Goal: Find specific fact: Find specific fact

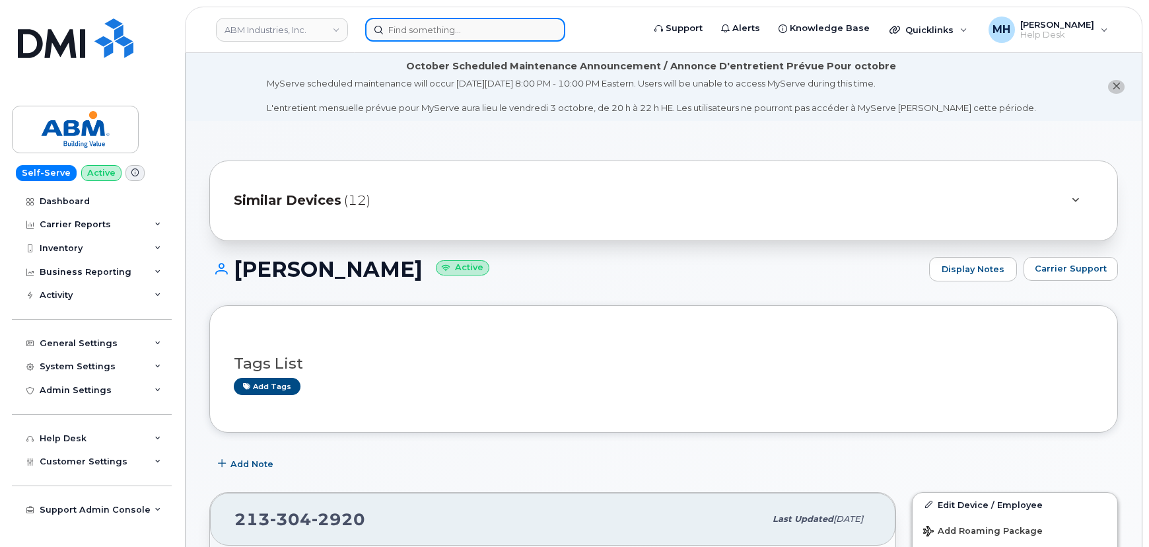
scroll to position [120, 0]
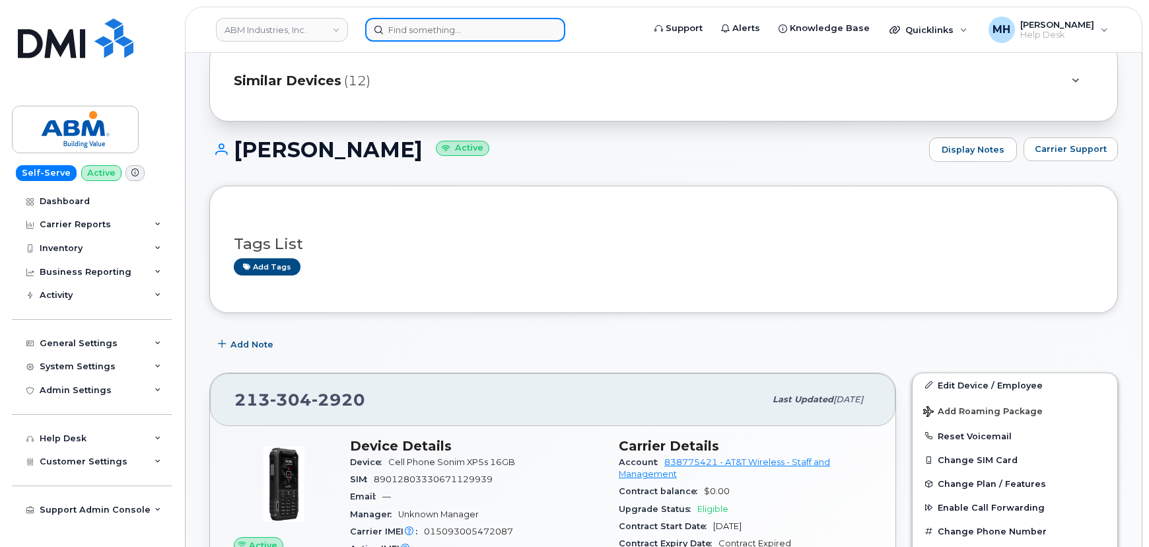
click at [415, 34] on input at bounding box center [465, 30] width 200 height 24
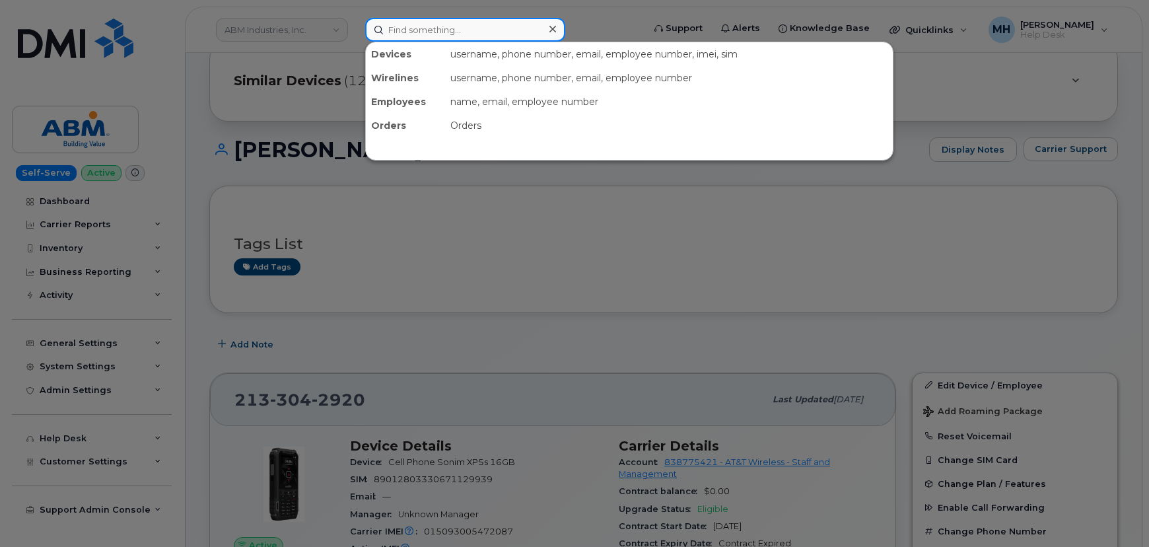
paste input "718-747-4437"
type input "718-747-4437"
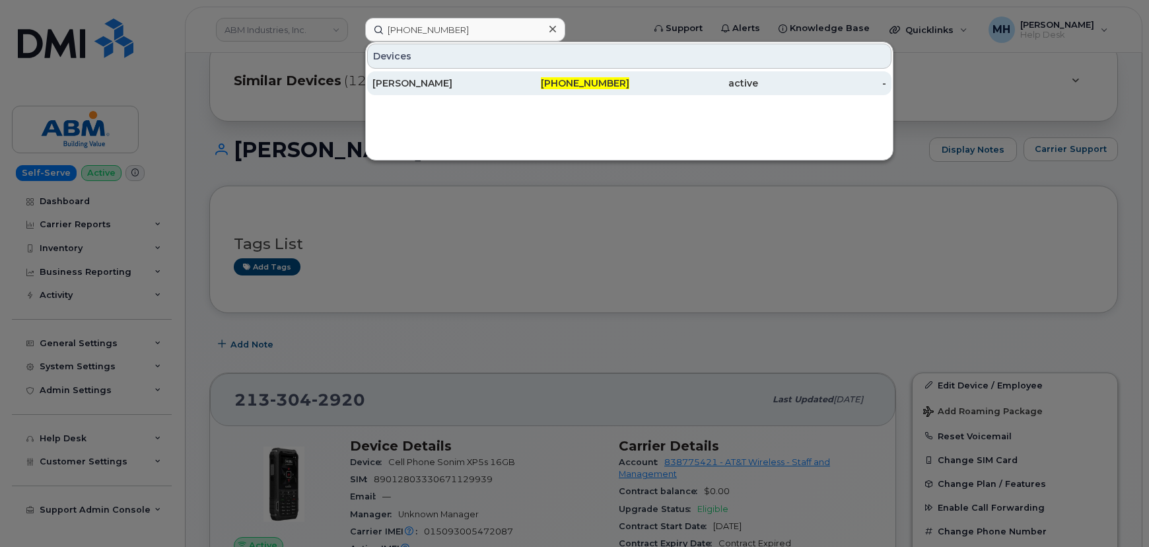
click at [473, 88] on div "[PERSON_NAME]" at bounding box center [436, 83] width 129 height 13
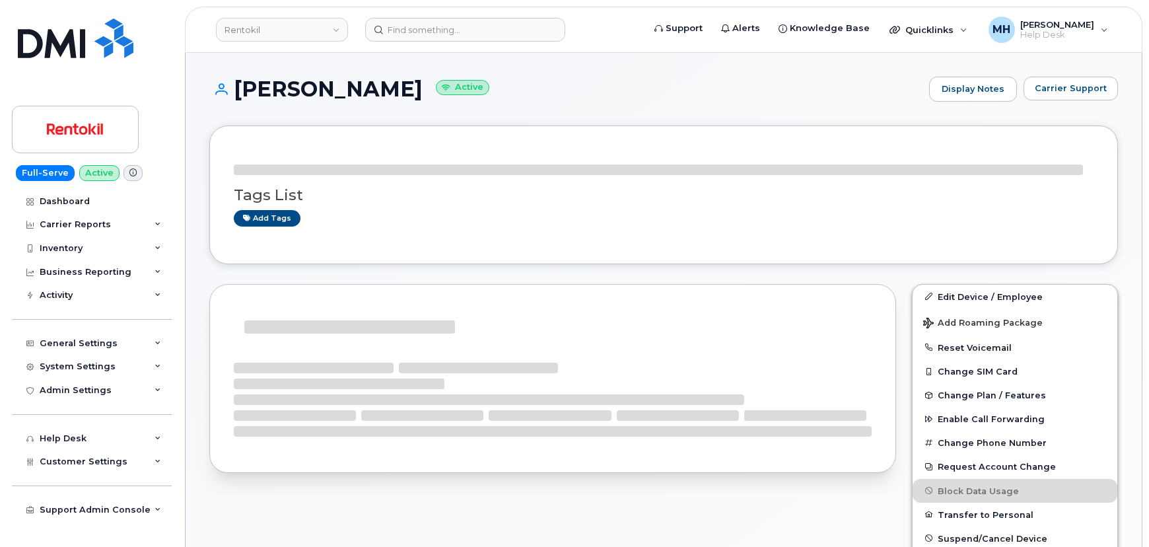
drag, startPoint x: 506, startPoint y: 92, endPoint x: 238, endPoint y: 85, distance: 268.8
click at [238, 85] on h1 "[PERSON_NAME] Active" at bounding box center [565, 88] width 713 height 23
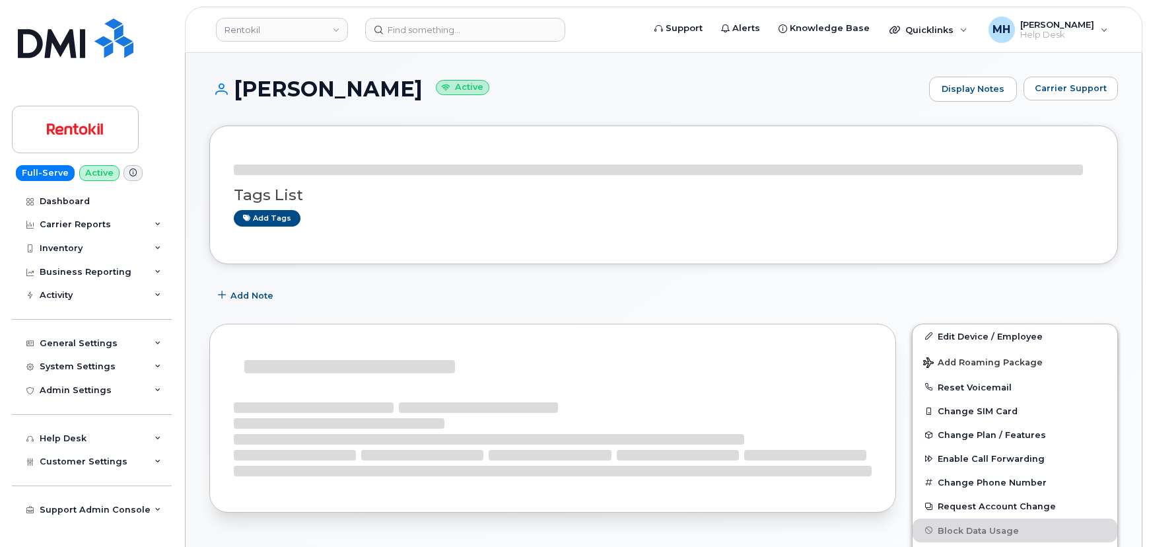
copy h1 "[PERSON_NAME]"
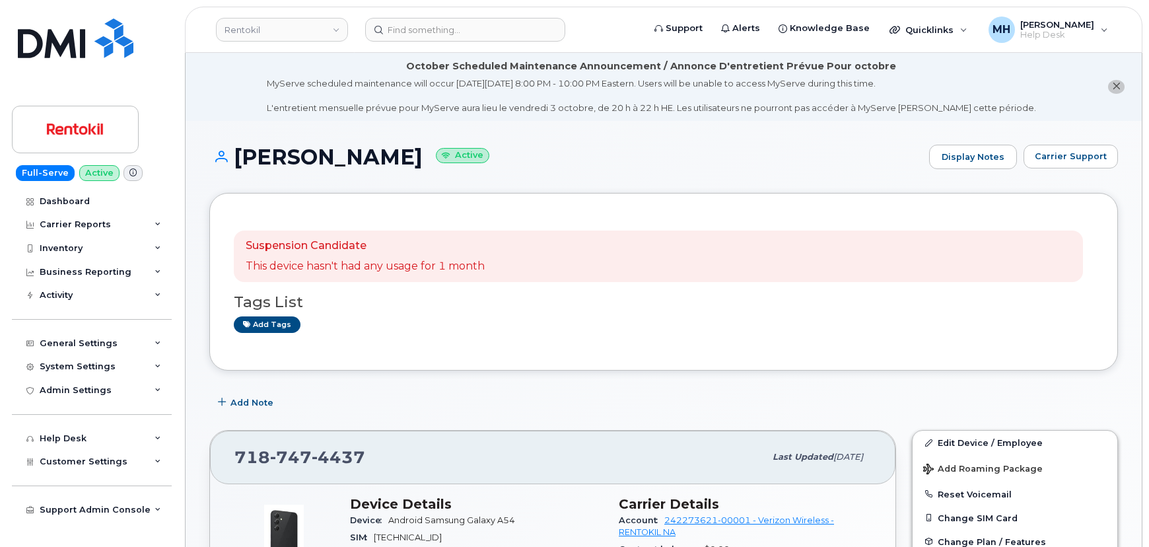
drag, startPoint x: 154, startPoint y: 79, endPoint x: 161, endPoint y: 88, distance: 11.2
click at [154, 79] on div "Full-Serve Active Dashboard Carrier Reports Monthly Billing Data Daily Data Poo…" at bounding box center [89, 273] width 179 height 547
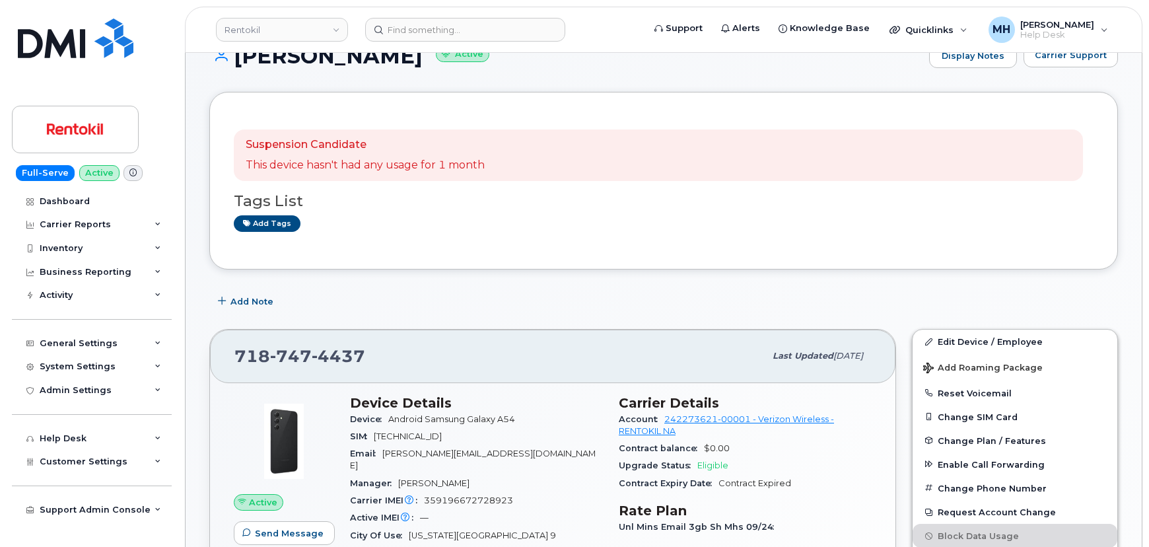
scroll to position [180, 0]
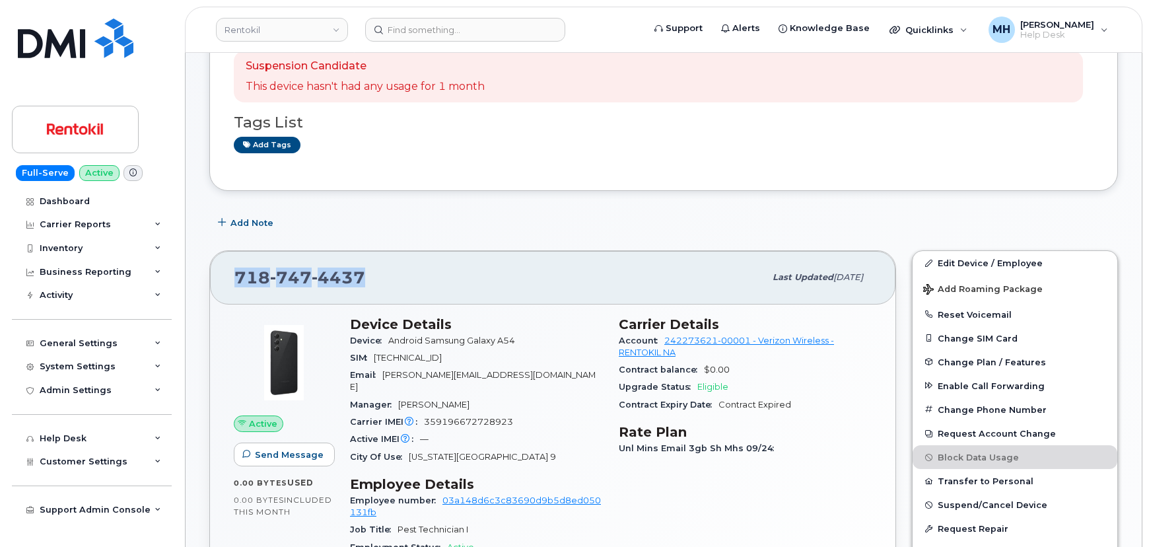
drag, startPoint x: 323, startPoint y: 273, endPoint x: 238, endPoint y: 273, distance: 84.5
click at [238, 273] on div "[PHONE_NUMBER]" at bounding box center [499, 277] width 530 height 28
copy span "[PHONE_NUMBER]"
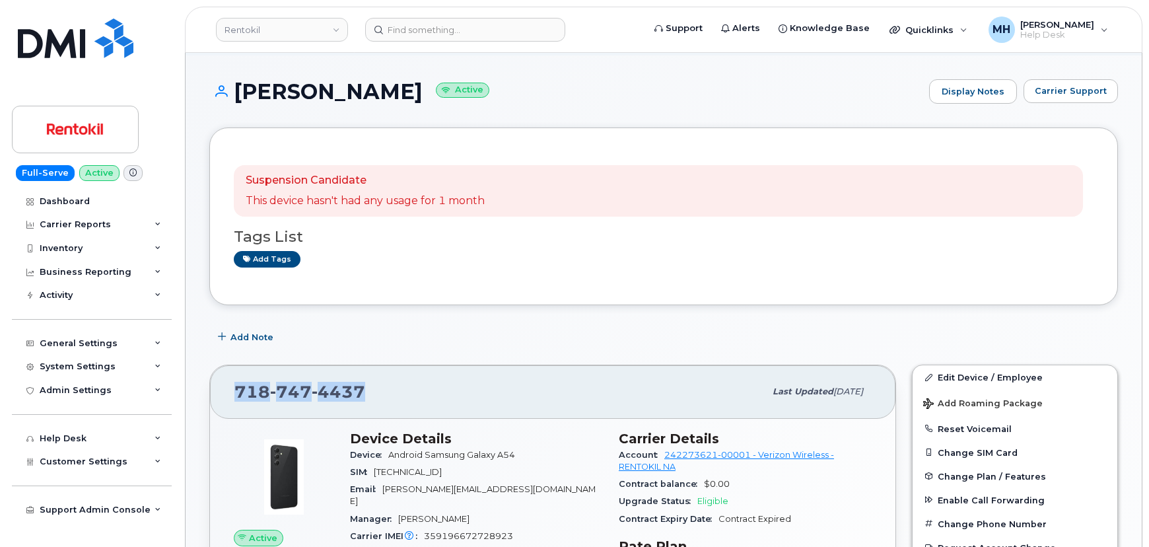
scroll to position [0, 0]
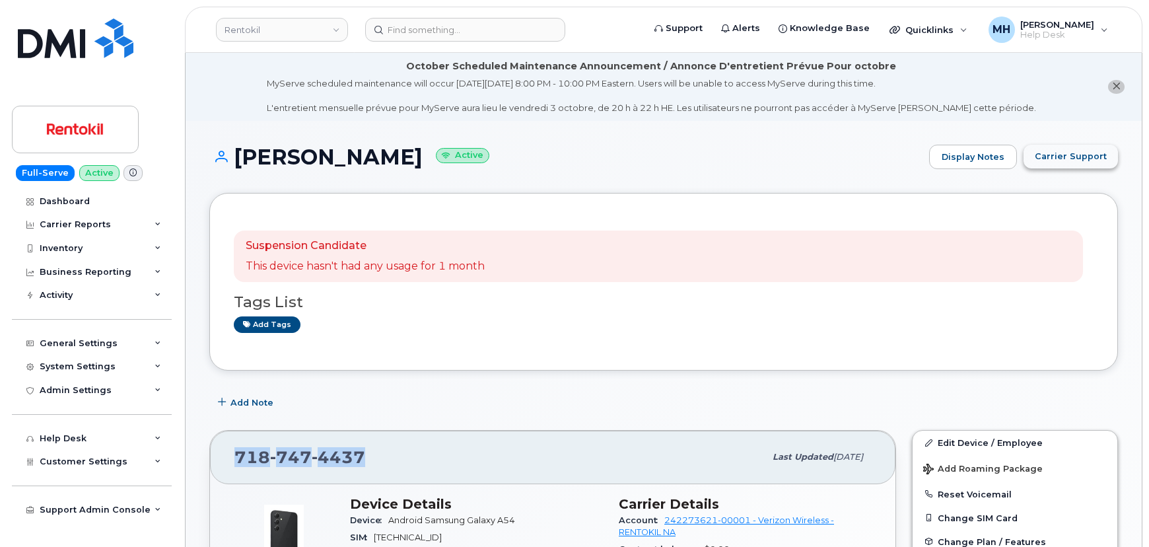
click at [1050, 159] on span "Carrier Support" at bounding box center [1071, 156] width 72 height 13
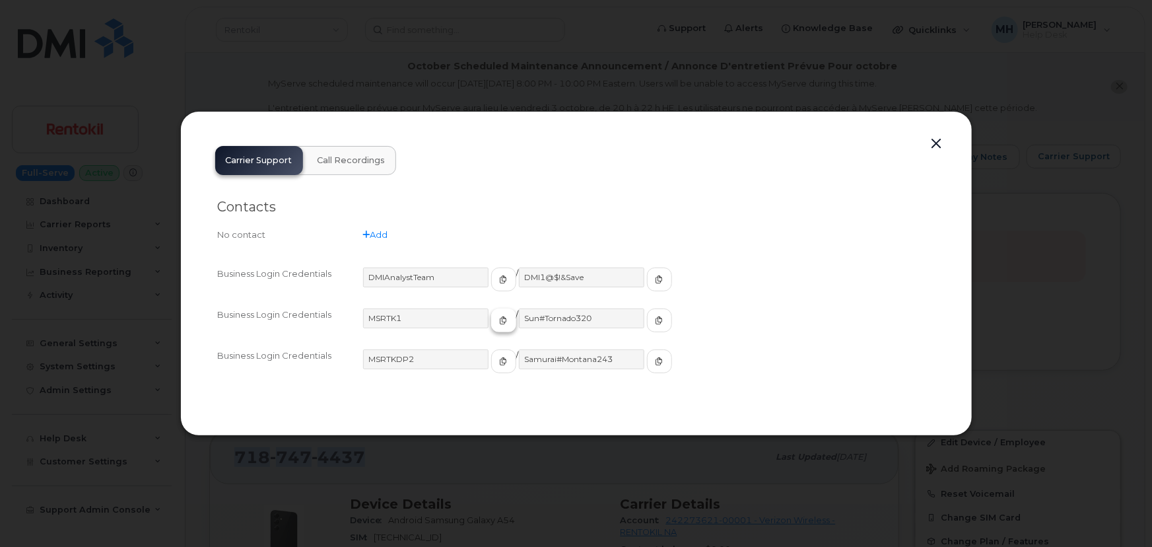
click at [491, 327] on button "button" at bounding box center [503, 320] width 25 height 24
click at [654, 324] on span "button" at bounding box center [660, 320] width 12 height 12
click at [941, 143] on button "button" at bounding box center [937, 144] width 20 height 18
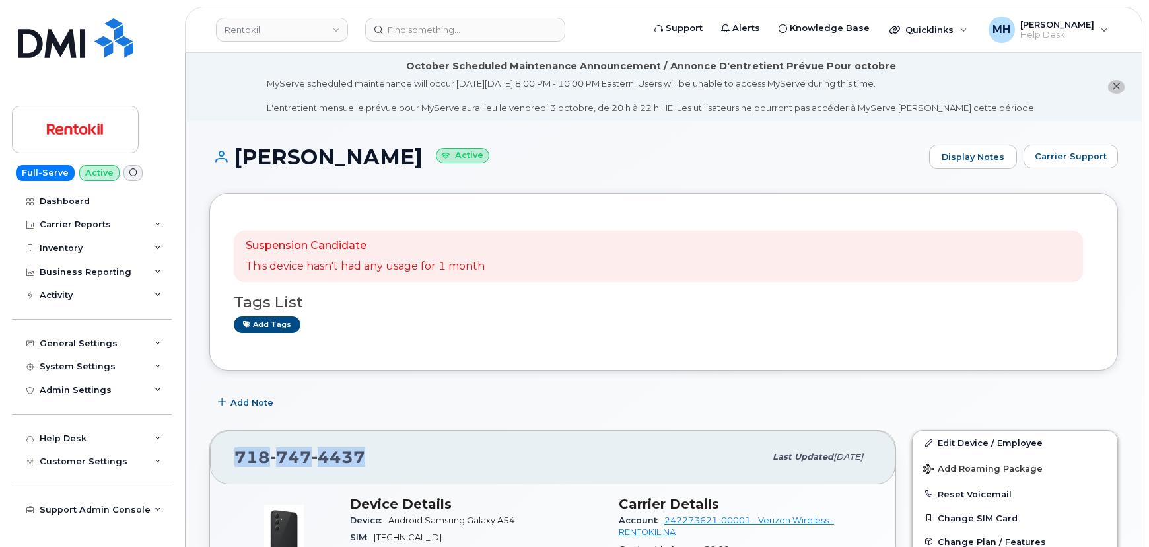
copy span "[PHONE_NUMBER]"
